Goal: Information Seeking & Learning: Find specific fact

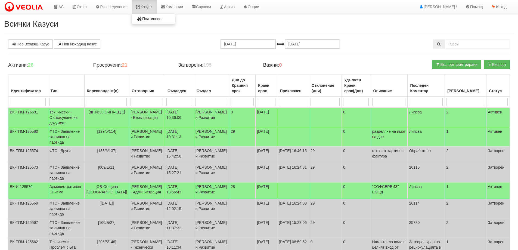
click at [149, 7] on link "Казуси" at bounding box center [144, 7] width 25 height 14
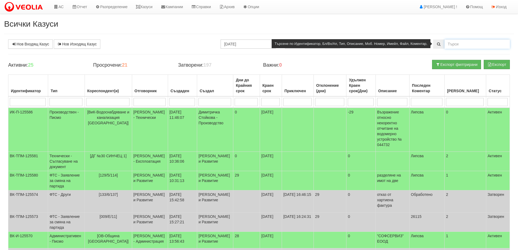
click at [456, 44] on input "text" at bounding box center [476, 43] width 65 height 9
type input "19409"
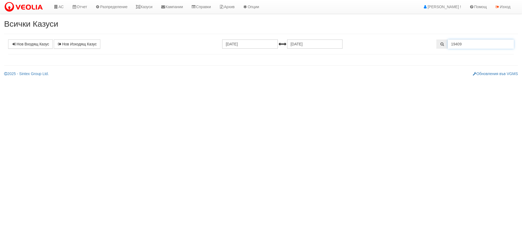
select select "1"
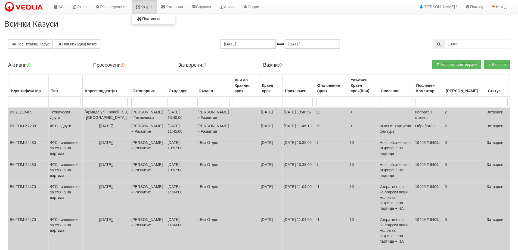
click at [148, 11] on link "Казуси" at bounding box center [144, 7] width 25 height 14
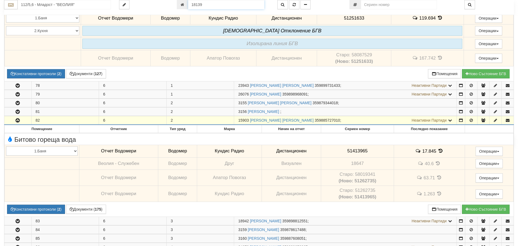
drag, startPoint x: 204, startPoint y: 5, endPoint x: 185, endPoint y: 4, distance: 19.0
click at [185, 4] on div "18139" at bounding box center [223, 4] width 92 height 9
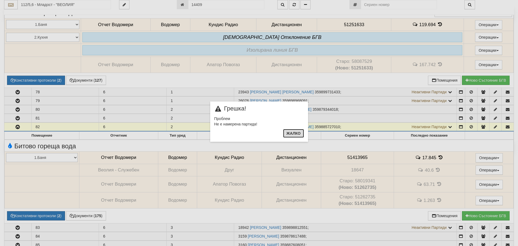
click at [292, 134] on button "Жалко" at bounding box center [293, 133] width 21 height 9
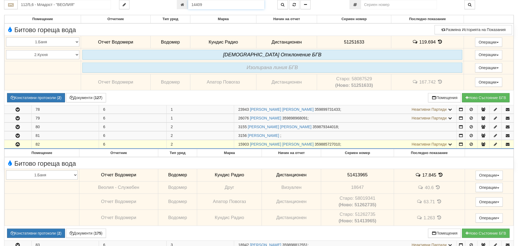
scroll to position [418, 0]
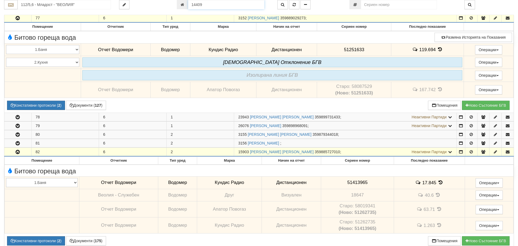
drag, startPoint x: 205, startPoint y: 4, endPoint x: 188, endPoint y: 4, distance: 17.4
click at [188, 4] on div "14409" at bounding box center [223, 4] width 92 height 9
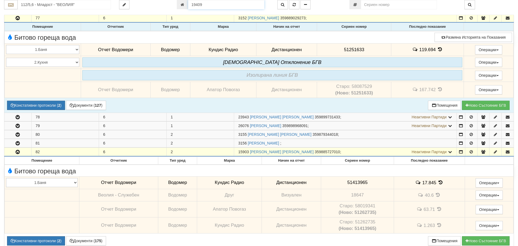
type input "19409"
type input "010/3,4 - "ВЕОЛИЯ ЕНЕРДЖИ ВАРНА " ЕАД"
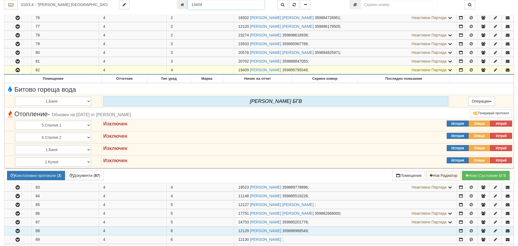
scroll to position [340, 0]
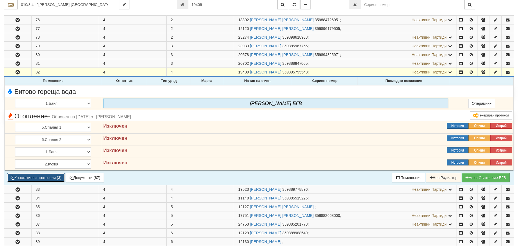
click at [55, 178] on button "Констативни протоколи ( 3 )" at bounding box center [36, 177] width 58 height 9
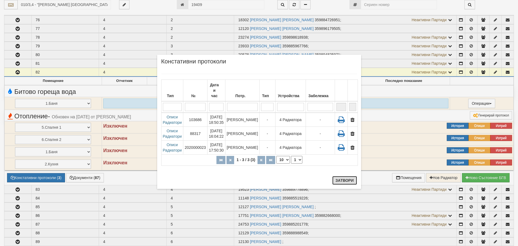
click at [342, 181] on button "Затвори" at bounding box center [344, 180] width 25 height 9
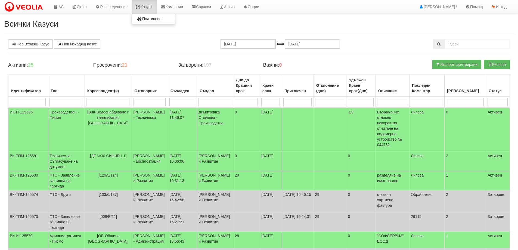
click at [148, 9] on link "Казуси" at bounding box center [144, 7] width 25 height 14
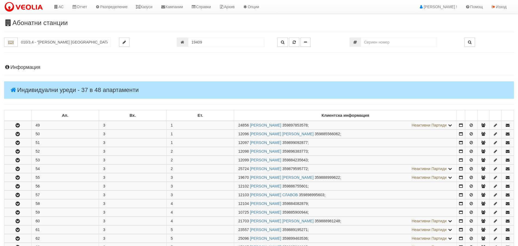
click at [36, 38] on input "010/3,4 - "ВЕОЛИЯ ЕНЕРДЖИ ВАРНА " ЕАД" at bounding box center [64, 42] width 93 height 9
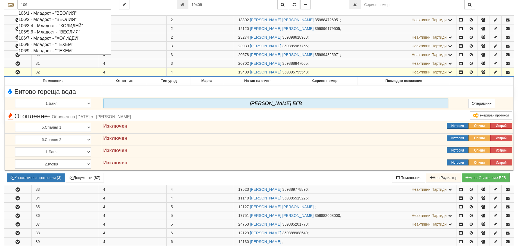
click at [37, 50] on div "106/9 - Младост - "ТЕХЕМ"" at bounding box center [64, 51] width 92 height 6
type input "106/9 - Младост - "ТЕХЕМ""
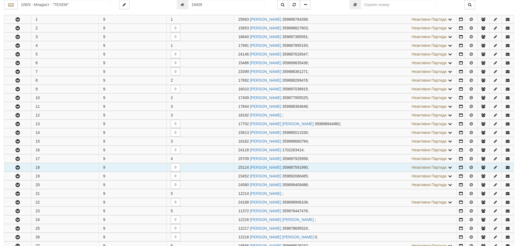
scroll to position [109, 0]
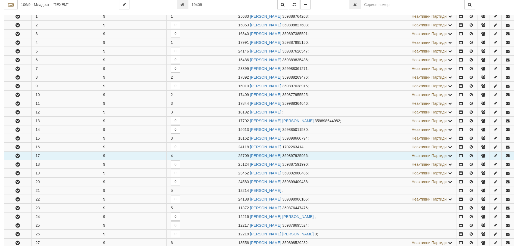
click at [17, 154] on icon "button" at bounding box center [17, 156] width 7 height 4
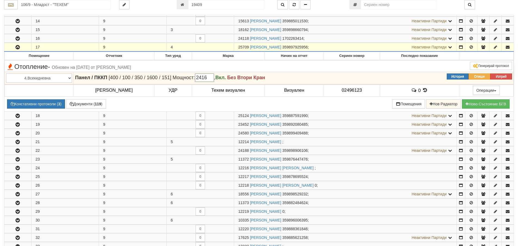
scroll to position [217, 0]
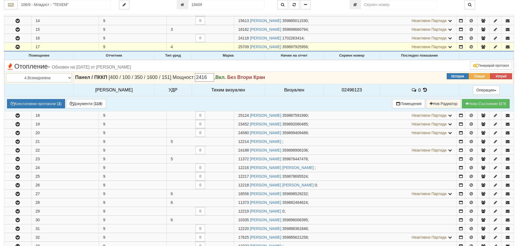
click at [422, 89] on icon at bounding box center [425, 90] width 6 height 5
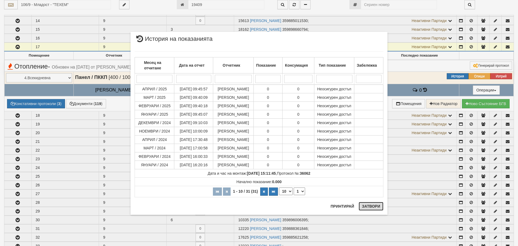
click at [365, 205] on button "Затвори" at bounding box center [371, 206] width 25 height 9
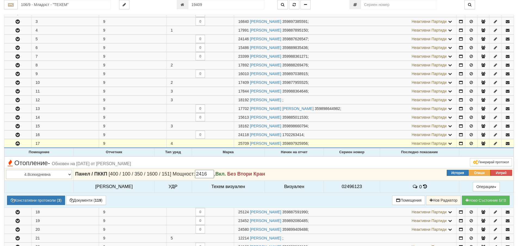
scroll to position [109, 0]
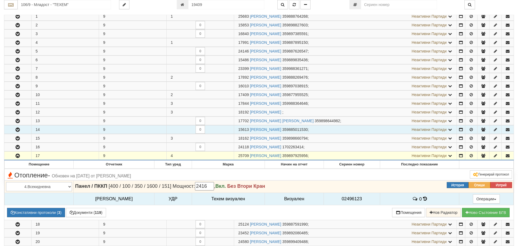
click at [17, 131] on icon "button" at bounding box center [17, 130] width 7 height 4
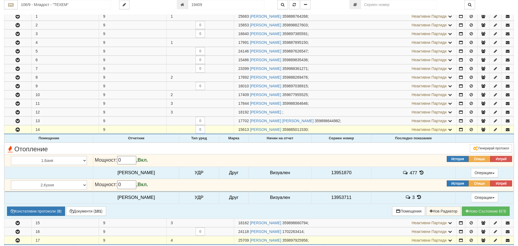
click at [418, 172] on icon at bounding box center [421, 172] width 6 height 5
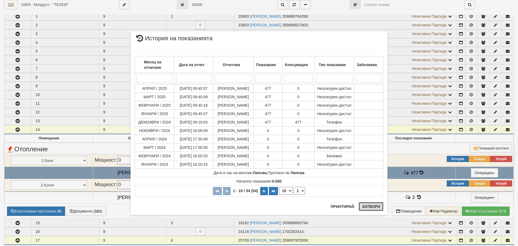
click at [373, 205] on button "Затвори" at bounding box center [371, 206] width 25 height 9
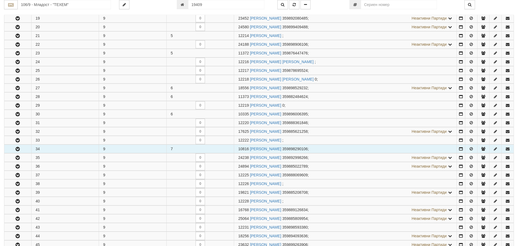
scroll to position [462, 0]
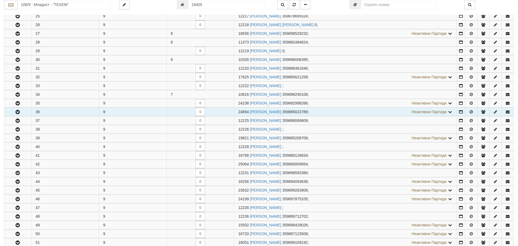
click at [15, 113] on icon "button" at bounding box center [17, 112] width 7 height 4
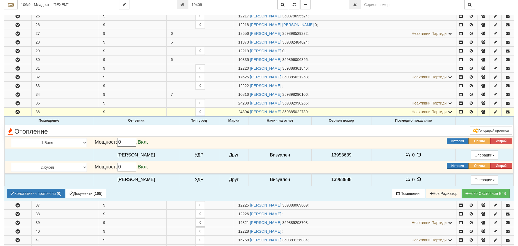
click at [416, 152] on icon at bounding box center [419, 154] width 6 height 5
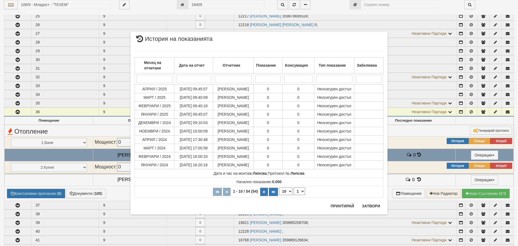
click at [290, 192] on select "10 20 30 40" at bounding box center [286, 191] width 14 height 8
select select "40"
click at [279, 195] on select "10 20 30 40" at bounding box center [286, 191] width 14 height 8
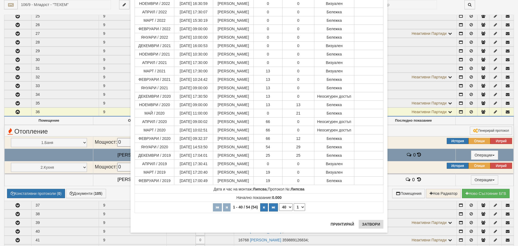
scroll to position [225, 0]
click at [374, 222] on button "Затвори" at bounding box center [371, 223] width 25 height 9
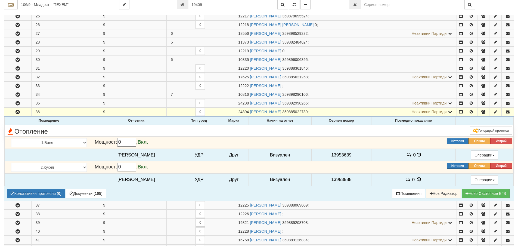
click at [416, 178] on icon at bounding box center [419, 179] width 6 height 5
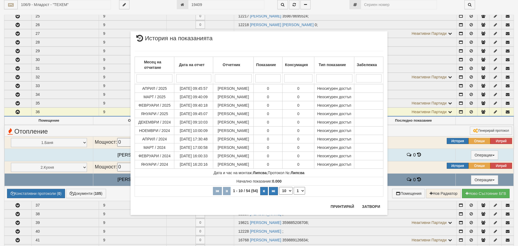
click at [291, 191] on select "10 20 30 40" at bounding box center [286, 191] width 14 height 8
select select "40"
click at [279, 194] on select "10 20 30 40" at bounding box center [286, 191] width 14 height 8
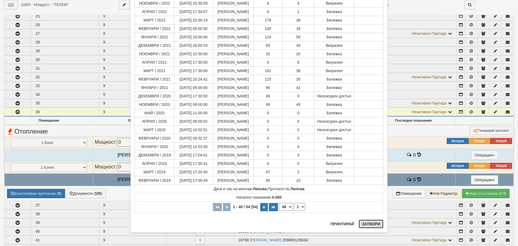
click at [371, 224] on button "Затвори" at bounding box center [371, 223] width 25 height 9
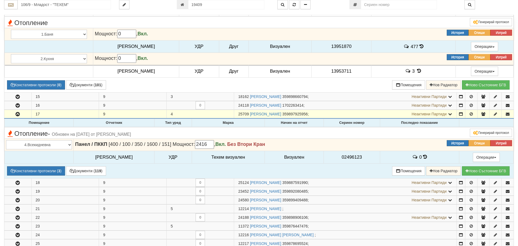
scroll to position [272, 0]
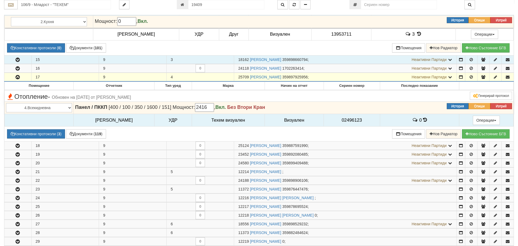
click at [16, 60] on icon "button" at bounding box center [17, 60] width 7 height 4
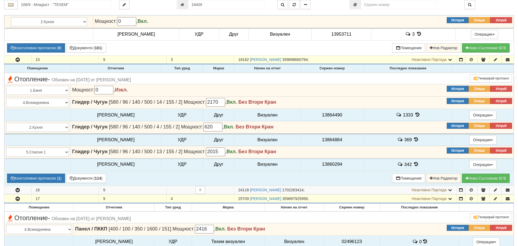
click at [414, 114] on icon at bounding box center [417, 114] width 6 height 5
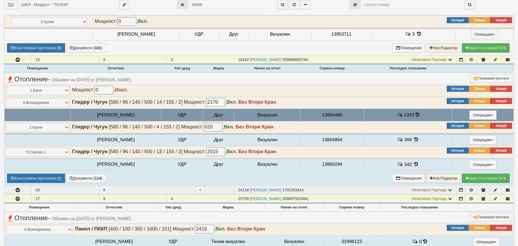
select select "1"
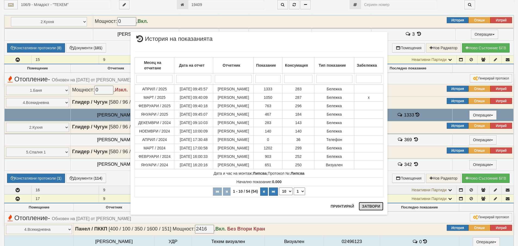
click at [373, 206] on button "Затвори" at bounding box center [371, 206] width 25 height 9
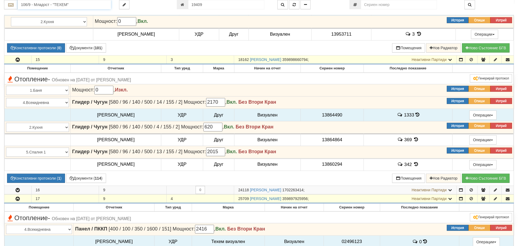
click at [46, 4] on input "106/9 - Младост - "ТЕХЕМ"" at bounding box center [64, 4] width 93 height 9
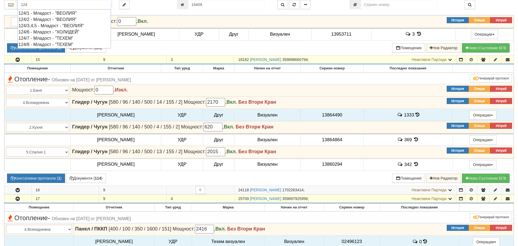
click at [47, 32] on div "124/6 - Младост - "ХОЛИДЕЙ"" at bounding box center [64, 32] width 92 height 6
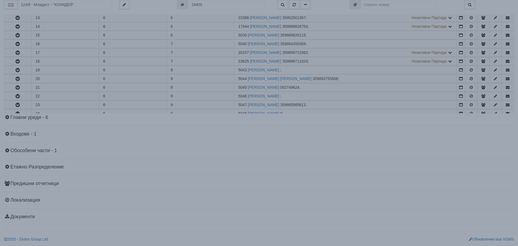
scroll to position [0, 0]
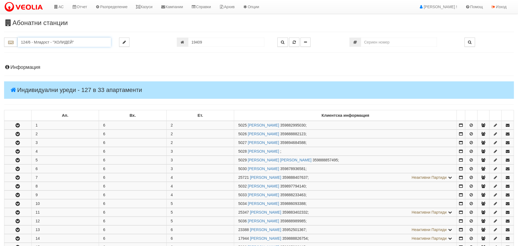
click at [30, 43] on input "124/6 - Младост - "ХОЛИДЕЙ"" at bounding box center [64, 42] width 93 height 9
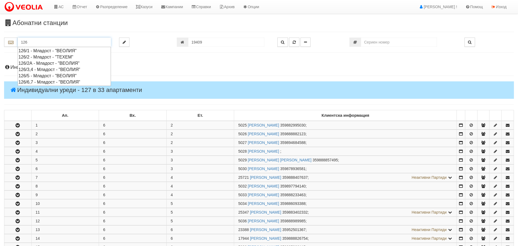
click at [42, 69] on div "126/3,4 - Младост - "ВЕОЛИЯ"" at bounding box center [64, 69] width 92 height 6
type input "126/3,4 - Младост - "ВЕОЛИЯ""
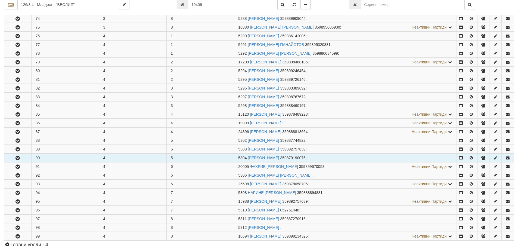
scroll to position [299, 0]
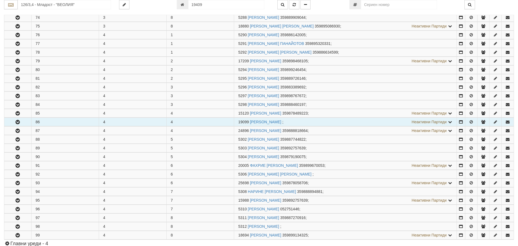
click at [17, 122] on icon "button" at bounding box center [17, 122] width 7 height 4
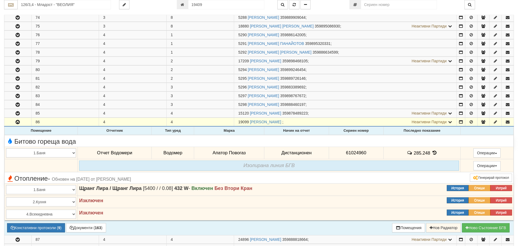
click at [431, 151] on icon at bounding box center [434, 152] width 6 height 5
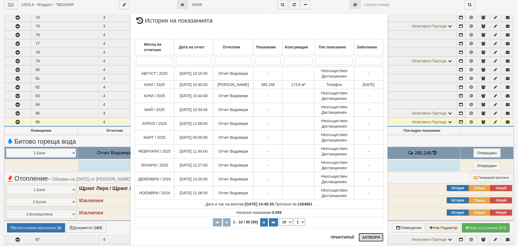
click at [368, 236] on button "Затвори" at bounding box center [371, 237] width 25 height 9
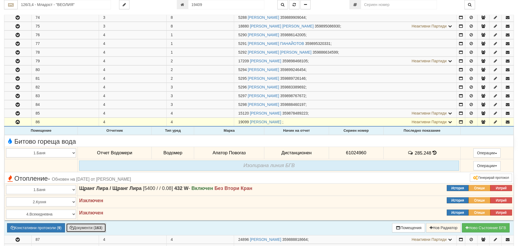
click at [88, 228] on button "Документи ( 163 )" at bounding box center [86, 227] width 40 height 9
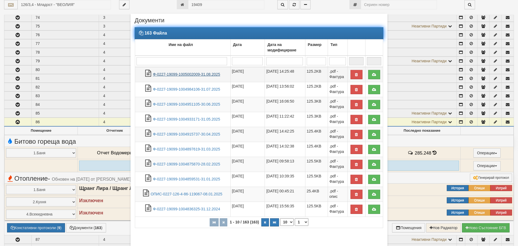
click at [180, 74] on link "Ф-0227-19099-1005002009-31.08.2025" at bounding box center [186, 74] width 67 height 4
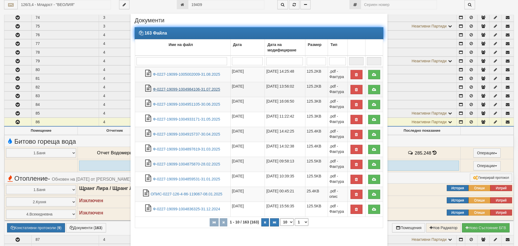
click at [177, 87] on link "Ф-0227-19099-1004984106-31.07.2025" at bounding box center [186, 89] width 67 height 4
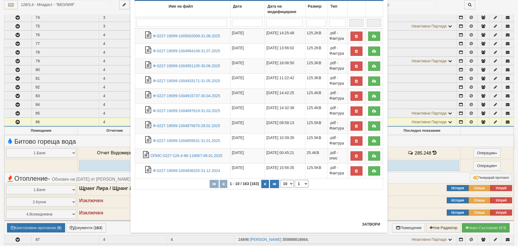
scroll to position [39, 0]
click at [366, 223] on button "Затвори" at bounding box center [371, 223] width 25 height 9
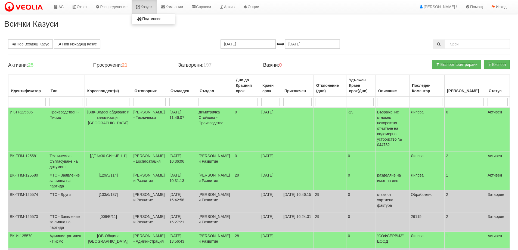
click at [147, 7] on link "Казуси" at bounding box center [144, 7] width 25 height 14
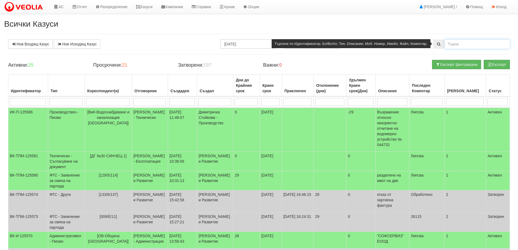
click at [449, 44] on input "text" at bounding box center [476, 43] width 65 height 9
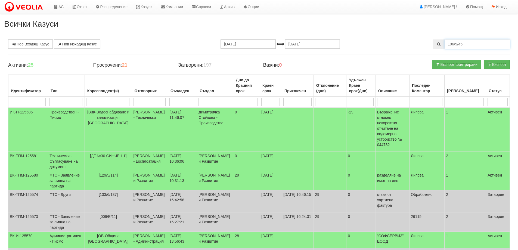
type input "106/9/45"
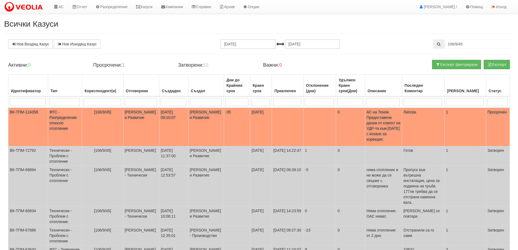
click at [63, 121] on td "ФТС - Разпределение относно отопление" at bounding box center [65, 127] width 34 height 39
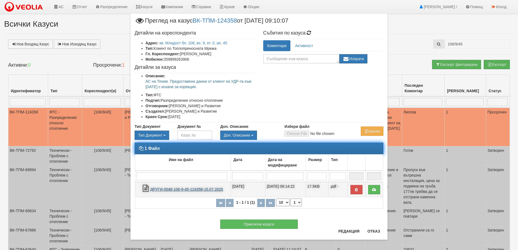
click at [185, 191] on link "ДРУГИ-0048-106-9-45-124358-15.07.2025" at bounding box center [186, 189] width 73 height 4
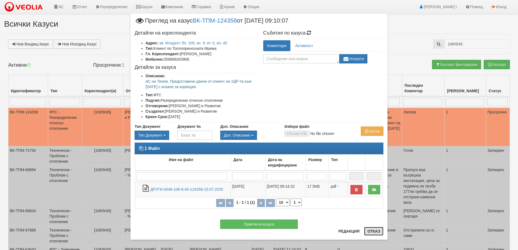
drag, startPoint x: 376, startPoint y: 230, endPoint x: 365, endPoint y: 230, distance: 11.2
click at [376, 231] on button "Отказ" at bounding box center [373, 231] width 19 height 9
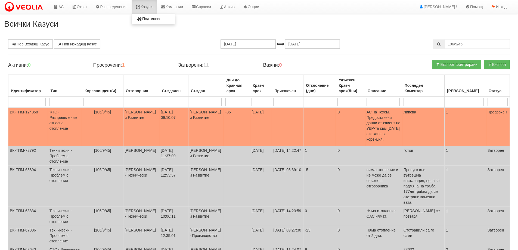
click at [149, 8] on link "Казуси" at bounding box center [144, 7] width 25 height 14
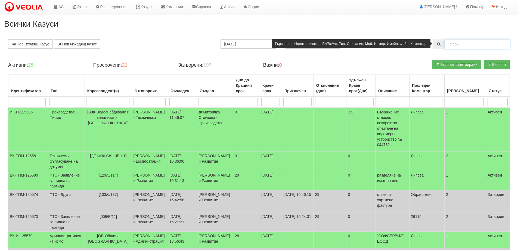
click at [453, 46] on input "text" at bounding box center [476, 43] width 65 height 9
type input "106/9/25"
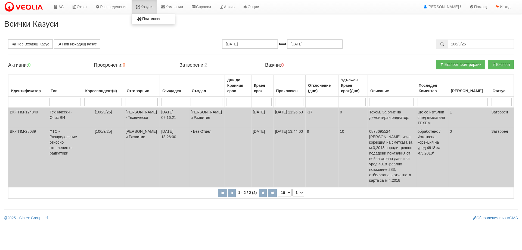
click at [154, 4] on link "Казуси" at bounding box center [144, 7] width 25 height 14
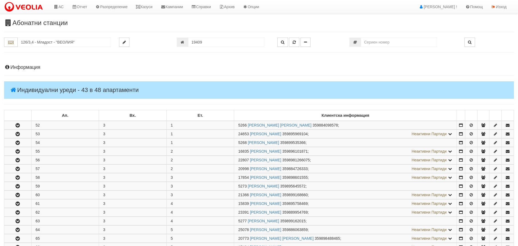
scroll to position [299, 0]
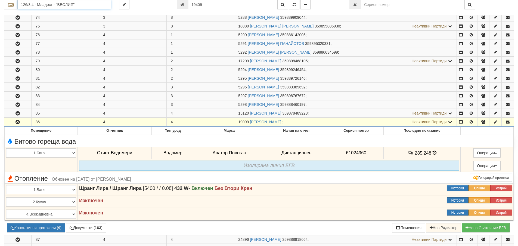
click at [37, 5] on input "126/3,4 - Младост - "ВЕОЛИЯ"" at bounding box center [64, 4] width 93 height 9
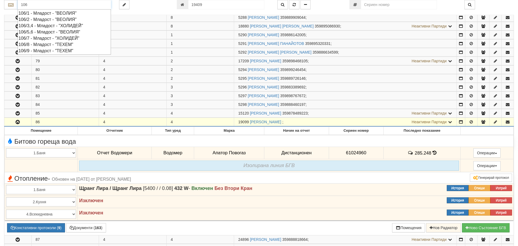
click at [38, 52] on div "106/9 - Младост - "ТЕХЕМ"" at bounding box center [64, 51] width 92 height 6
type input "106/9 - Младост - "ТЕХЕМ""
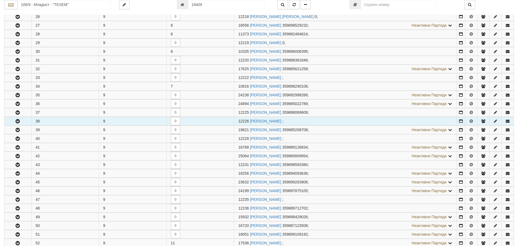
scroll to position [326, 0]
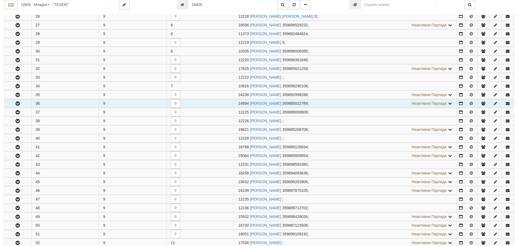
click at [18, 104] on icon "button" at bounding box center [17, 104] width 7 height 4
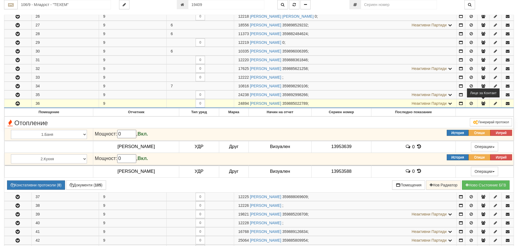
click at [483, 103] on icon "button" at bounding box center [483, 103] width 5 height 4
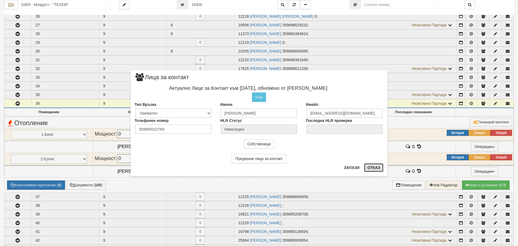
click at [373, 166] on button "Отказ" at bounding box center [373, 167] width 19 height 9
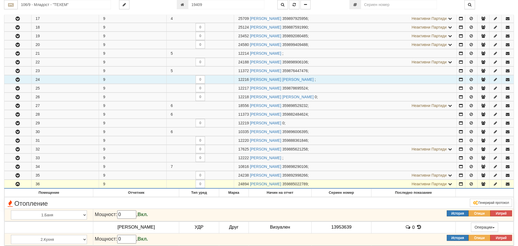
scroll to position [245, 0]
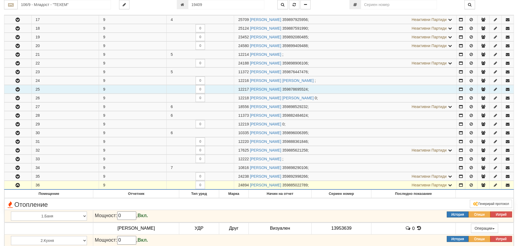
click at [18, 89] on icon "button" at bounding box center [17, 90] width 7 height 4
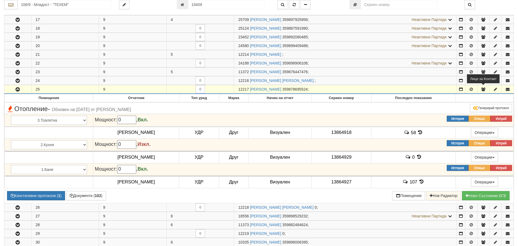
click at [483, 88] on icon "button" at bounding box center [483, 89] width 5 height 4
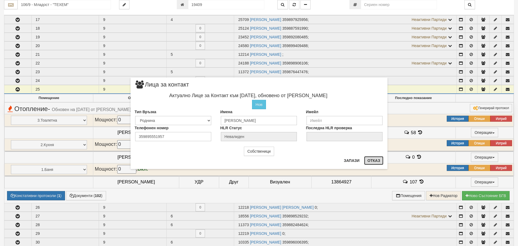
click at [372, 158] on button "Отказ" at bounding box center [373, 160] width 19 height 9
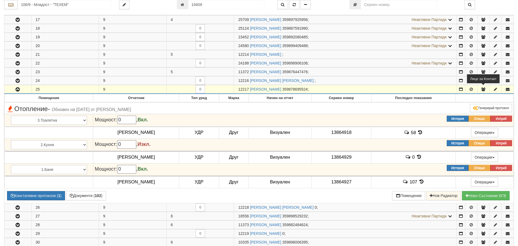
click at [482, 88] on icon "button" at bounding box center [483, 89] width 5 height 4
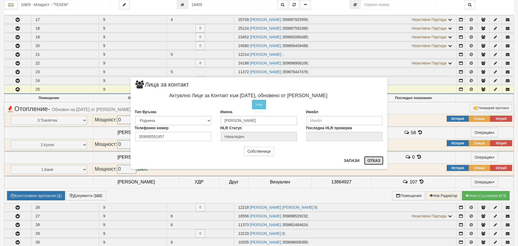
click at [374, 158] on button "Отказ" at bounding box center [373, 160] width 19 height 9
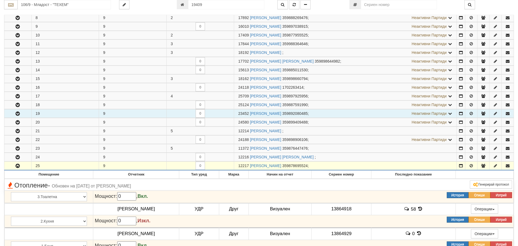
scroll to position [163, 0]
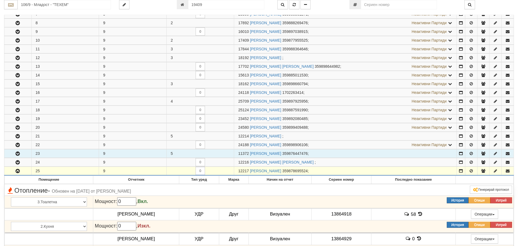
click at [18, 154] on icon "button" at bounding box center [17, 154] width 7 height 4
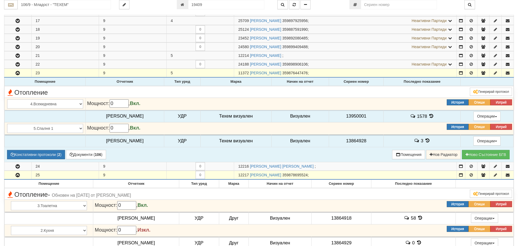
scroll to position [245, 0]
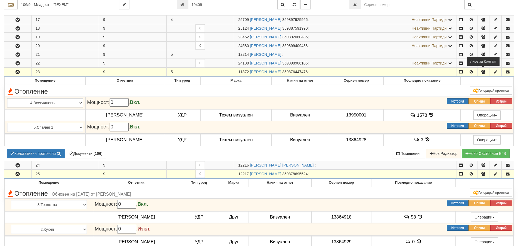
click at [485, 72] on icon "button" at bounding box center [483, 72] width 5 height 4
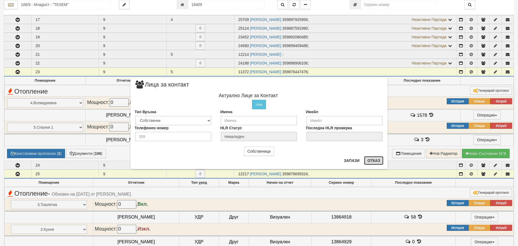
click at [373, 163] on button "Отказ" at bounding box center [373, 160] width 19 height 9
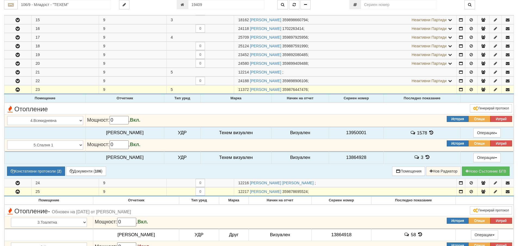
scroll to position [217, 0]
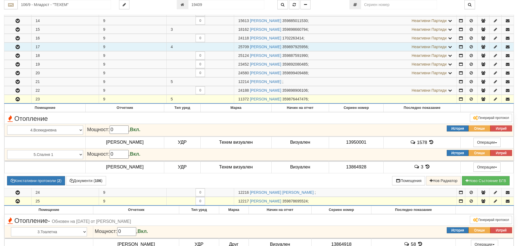
click at [19, 48] on icon "button" at bounding box center [17, 47] width 7 height 4
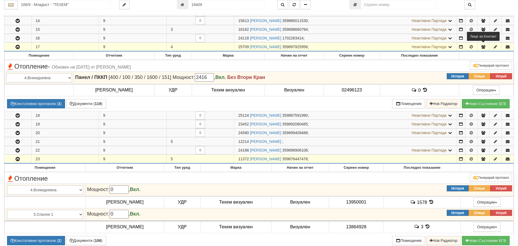
click at [484, 47] on icon "button" at bounding box center [483, 47] width 5 height 4
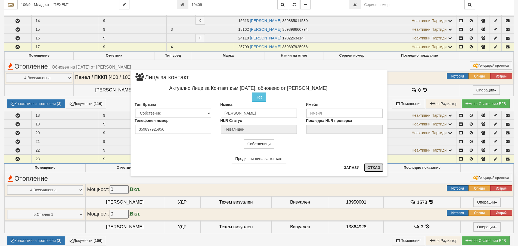
click at [375, 166] on button "Отказ" at bounding box center [373, 167] width 19 height 9
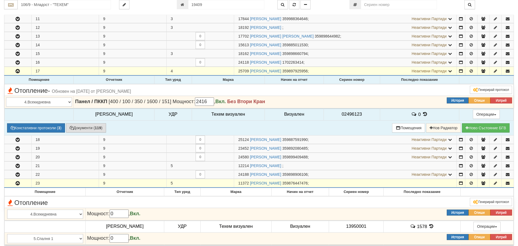
scroll to position [163, 0]
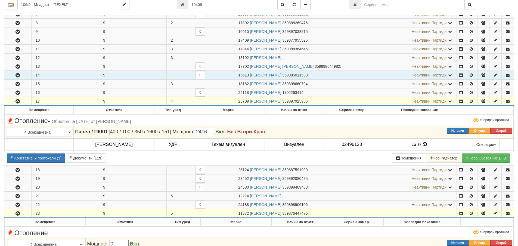
click at [16, 75] on icon "button" at bounding box center [17, 75] width 7 height 4
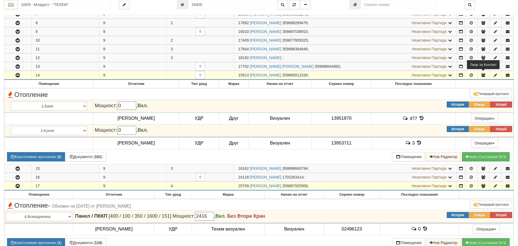
click at [482, 74] on icon "button" at bounding box center [483, 75] width 5 height 4
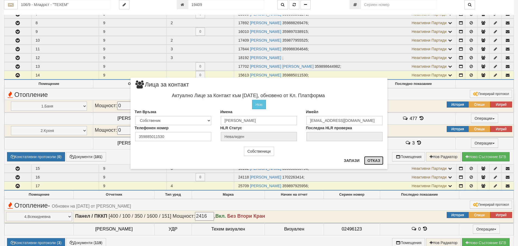
click at [374, 159] on button "Отказ" at bounding box center [373, 160] width 19 height 9
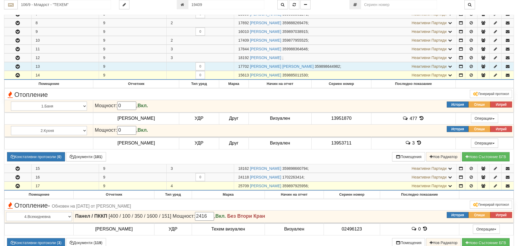
click at [18, 66] on icon "button" at bounding box center [17, 67] width 7 height 4
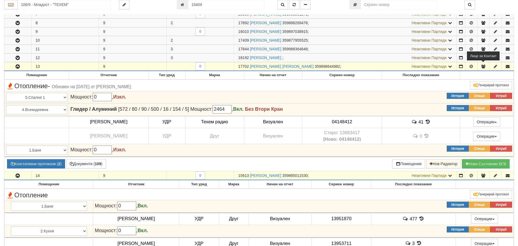
click at [482, 66] on icon "button" at bounding box center [483, 66] width 5 height 4
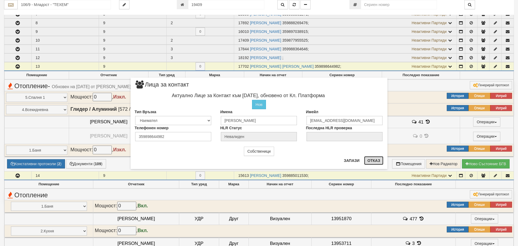
drag, startPoint x: 374, startPoint y: 160, endPoint x: 323, endPoint y: 122, distance: 63.5
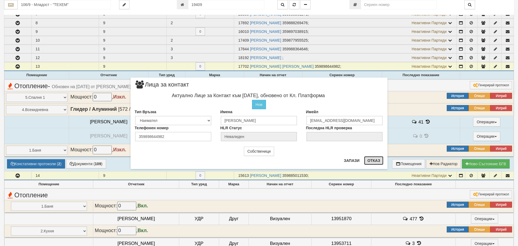
click at [374, 160] on button "Отказ" at bounding box center [373, 160] width 19 height 9
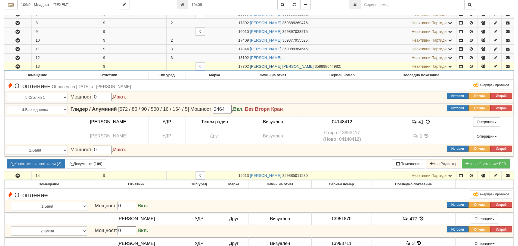
click at [287, 67] on link "КРЕМЕНА ПЕТРОВА ГОСПОДИНОВА" at bounding box center [282, 66] width 64 height 4
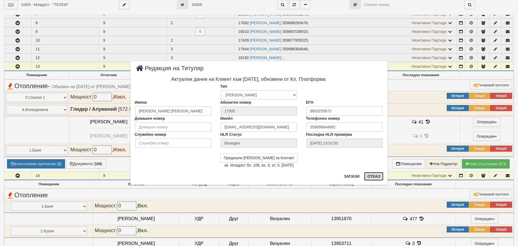
click at [372, 176] on button "Отказ" at bounding box center [373, 176] width 19 height 9
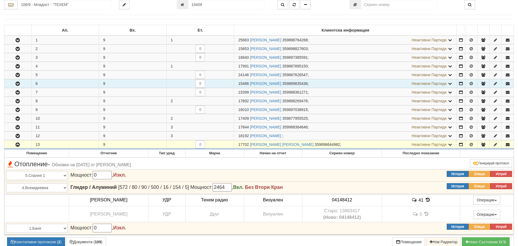
scroll to position [82, 0]
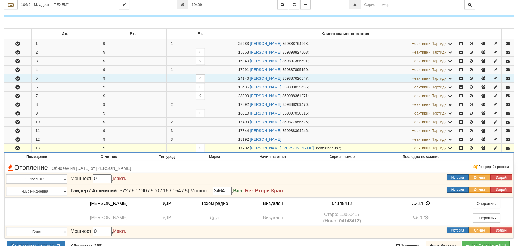
click at [19, 78] on icon "button" at bounding box center [17, 79] width 7 height 4
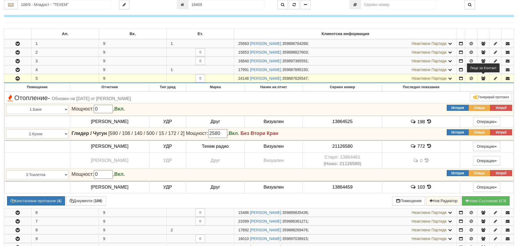
click at [483, 79] on icon "button" at bounding box center [483, 78] width 5 height 4
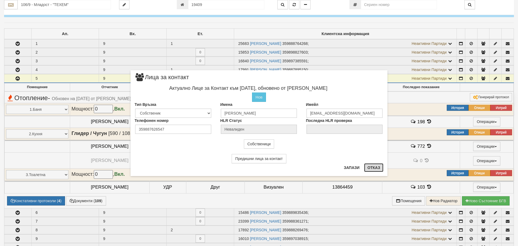
click at [374, 166] on button "Отказ" at bounding box center [373, 167] width 19 height 9
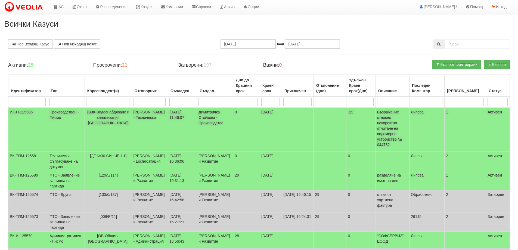
click at [64, 111] on td "Производствен - Писмо" at bounding box center [66, 130] width 37 height 44
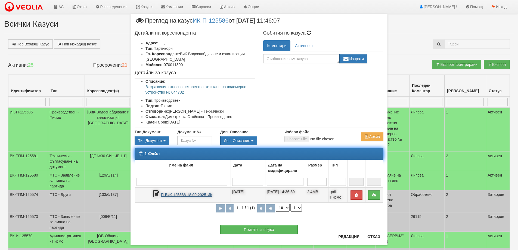
click at [188, 194] on link "П-ВиК-125586-18.09.2025-ИК" at bounding box center [186, 194] width 51 height 4
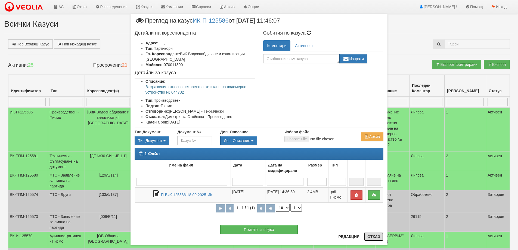
click at [372, 238] on button "Отказ" at bounding box center [373, 236] width 19 height 9
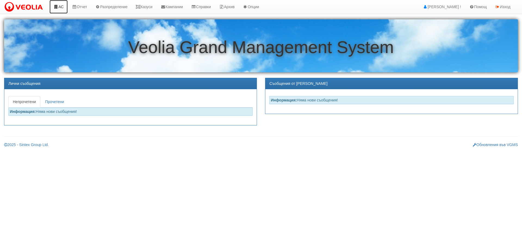
click at [60, 9] on link "АС" at bounding box center [58, 7] width 18 height 14
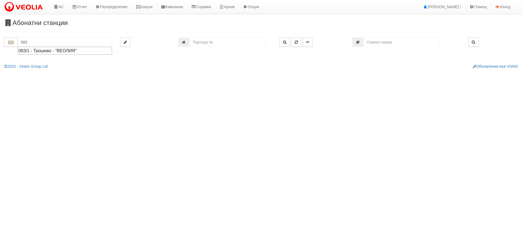
click at [50, 50] on div "083/1 - Трошево - "ВЕОЛИЯ"" at bounding box center [64, 51] width 93 height 6
type input "083/1 - Трошево - "ВЕОЛИЯ""
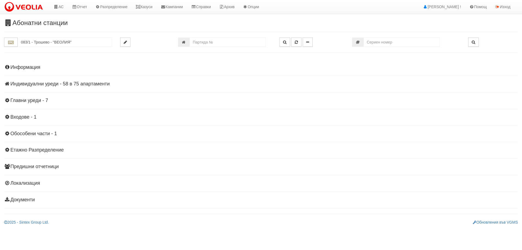
click at [53, 84] on h4 "Индивидуални уреди - 58 в 75 апартаменти" at bounding box center [261, 83] width 514 height 5
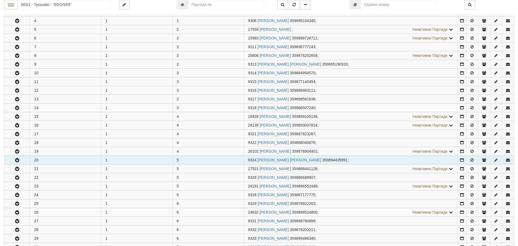
scroll to position [136, 0]
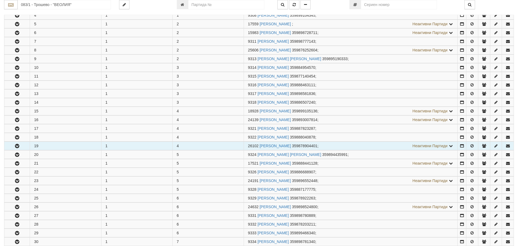
click at [16, 145] on icon "button" at bounding box center [17, 146] width 7 height 4
